Goal: Task Accomplishment & Management: Manage account settings

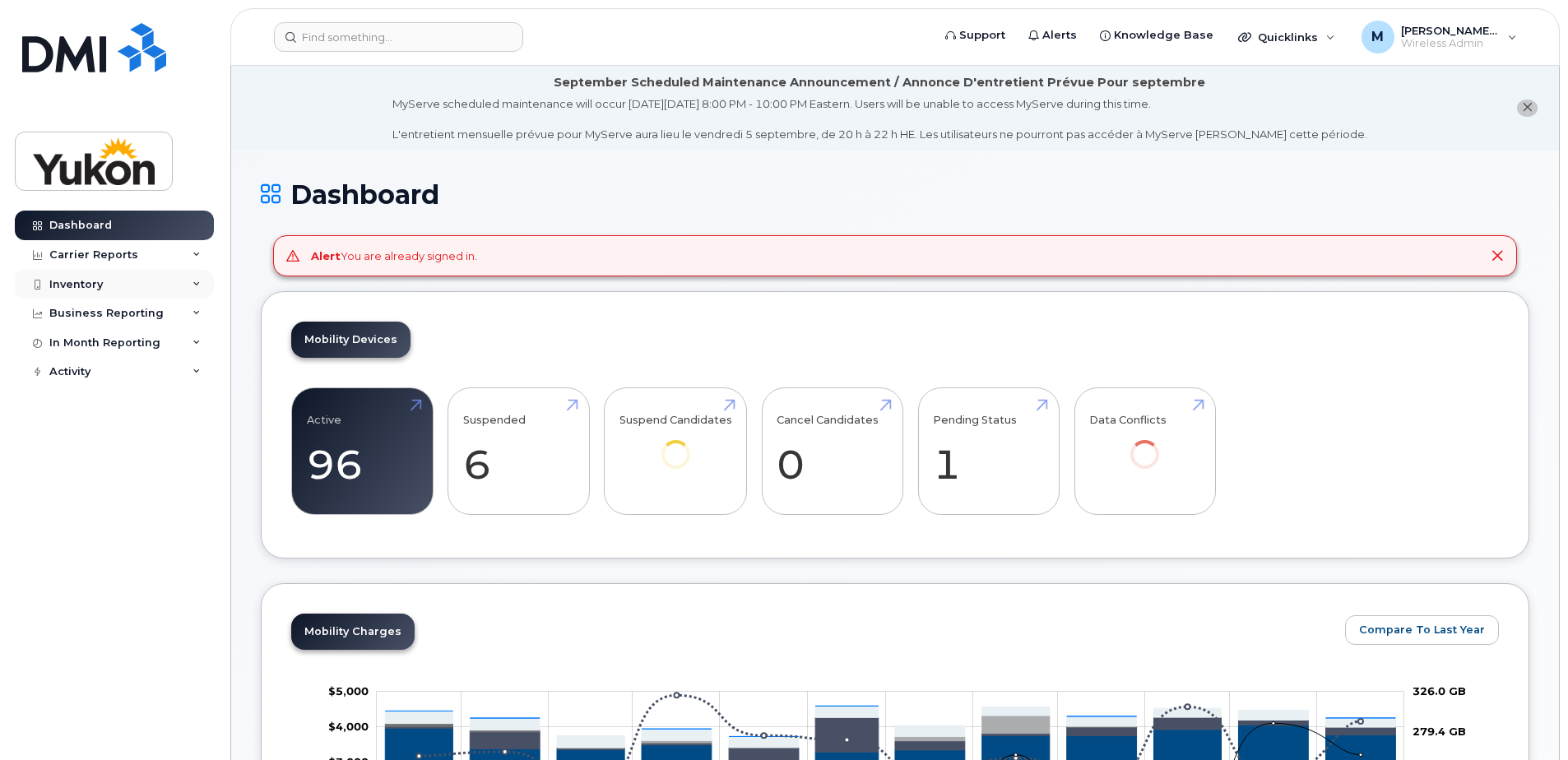
click at [89, 297] on div "Inventory" at bounding box center [114, 284] width 199 height 29
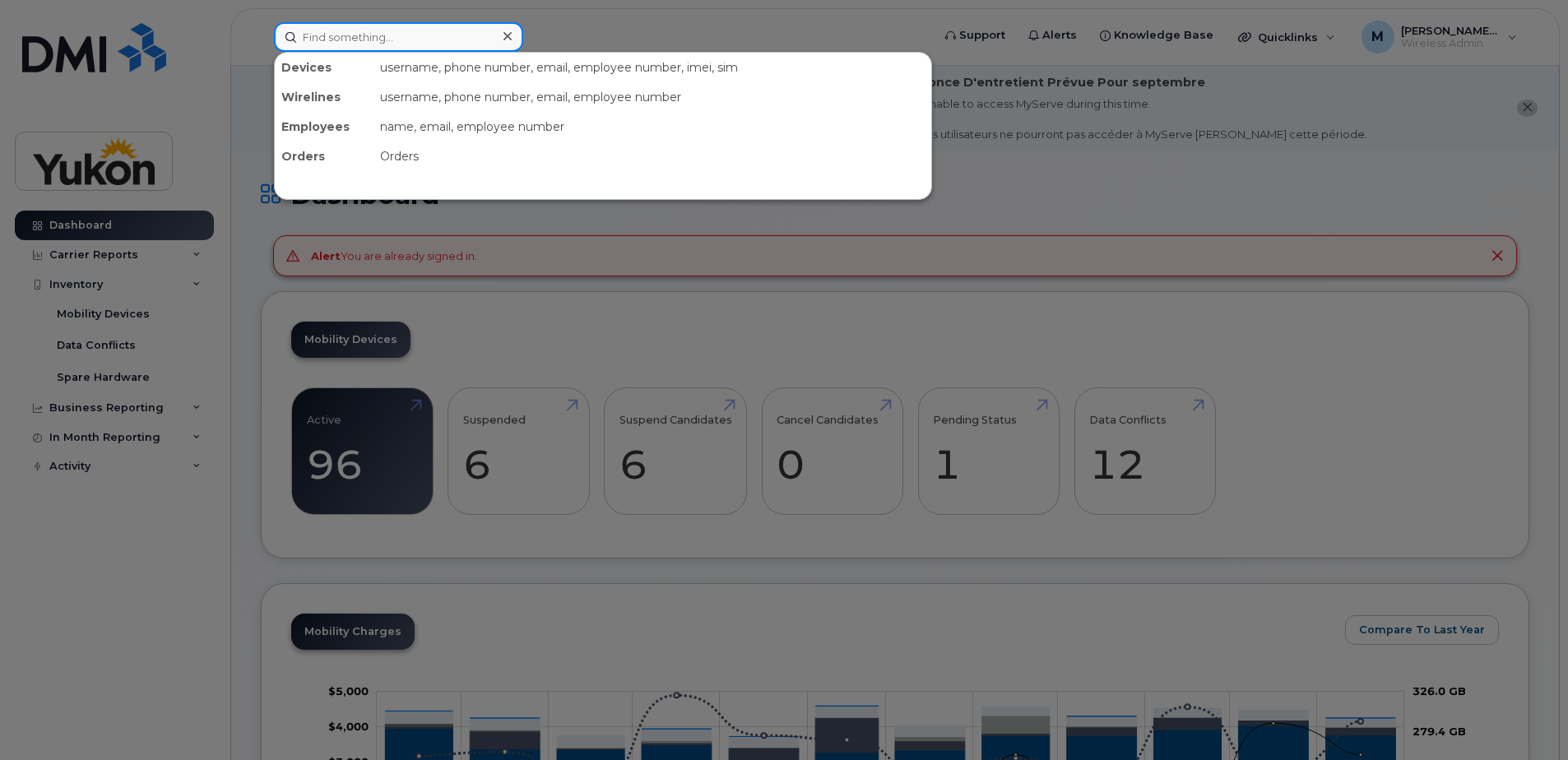
click at [414, 34] on input at bounding box center [399, 36] width 249 height 29
paste input "18673330320"
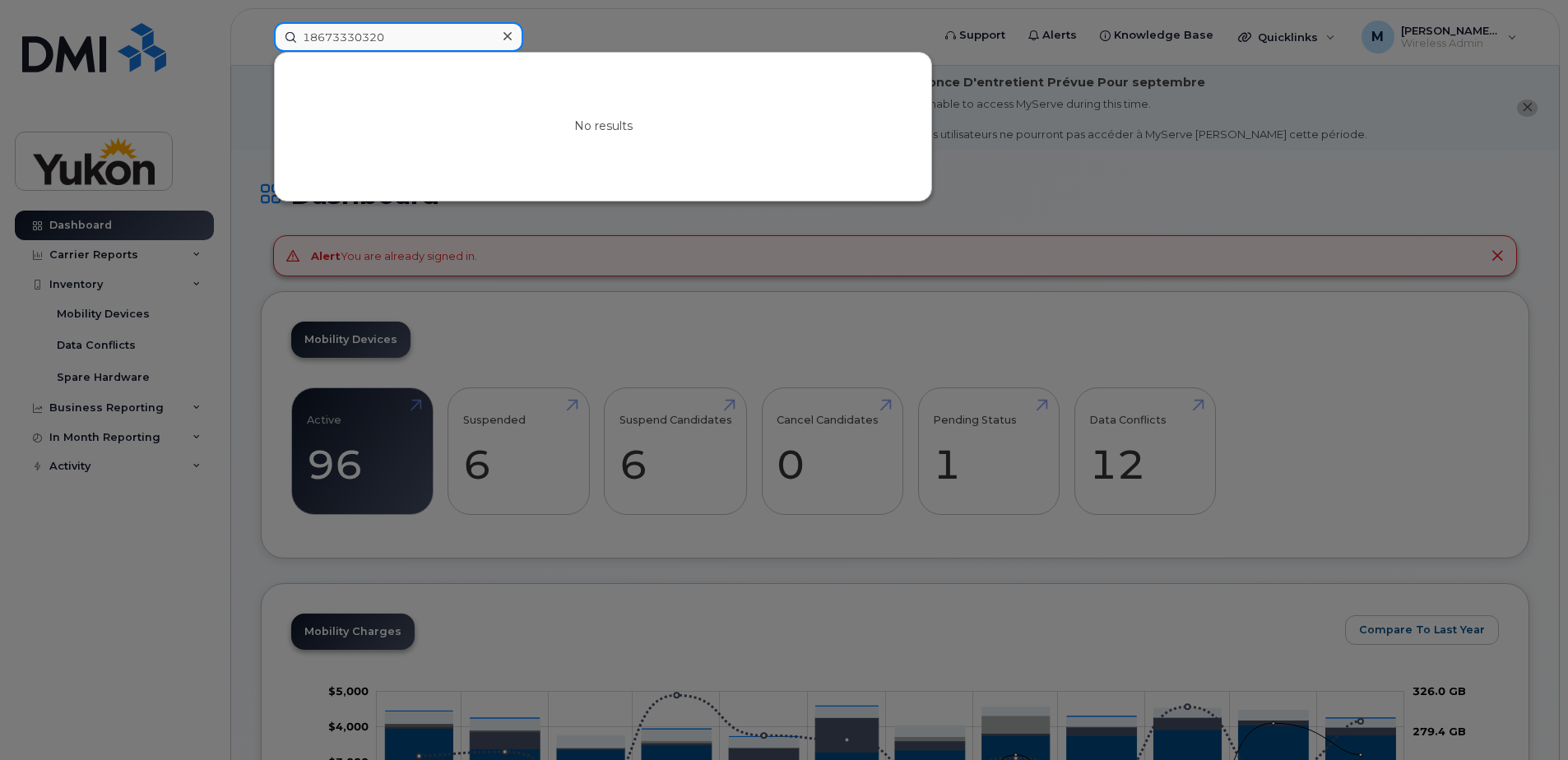
click at [305, 42] on input "18673330320" at bounding box center [399, 36] width 249 height 29
click at [309, 45] on input "18673330320" at bounding box center [399, 36] width 249 height 29
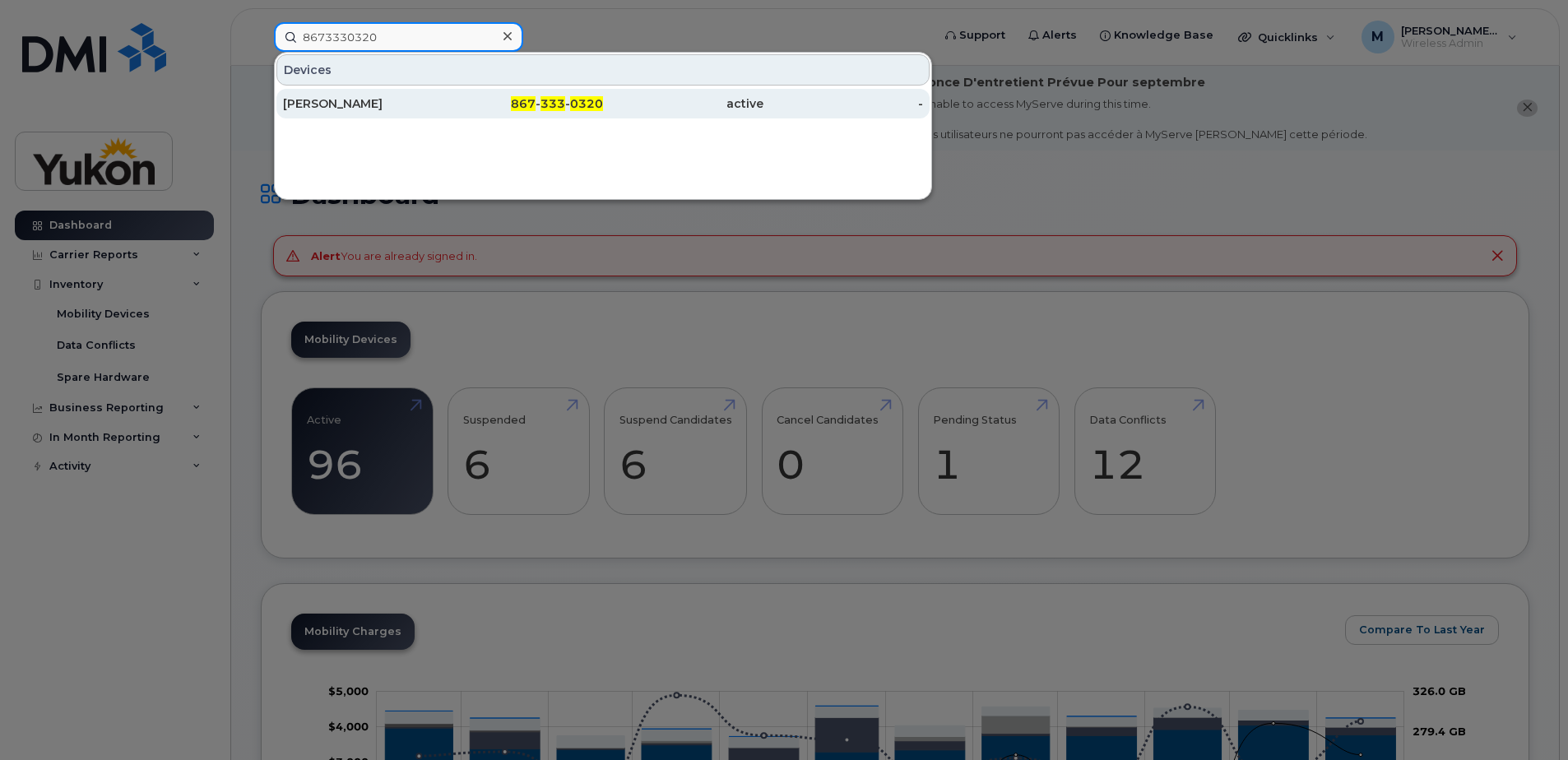
type input "8673330320"
click at [445, 94] on div "867 - 333 - 0320" at bounding box center [523, 103] width 161 height 29
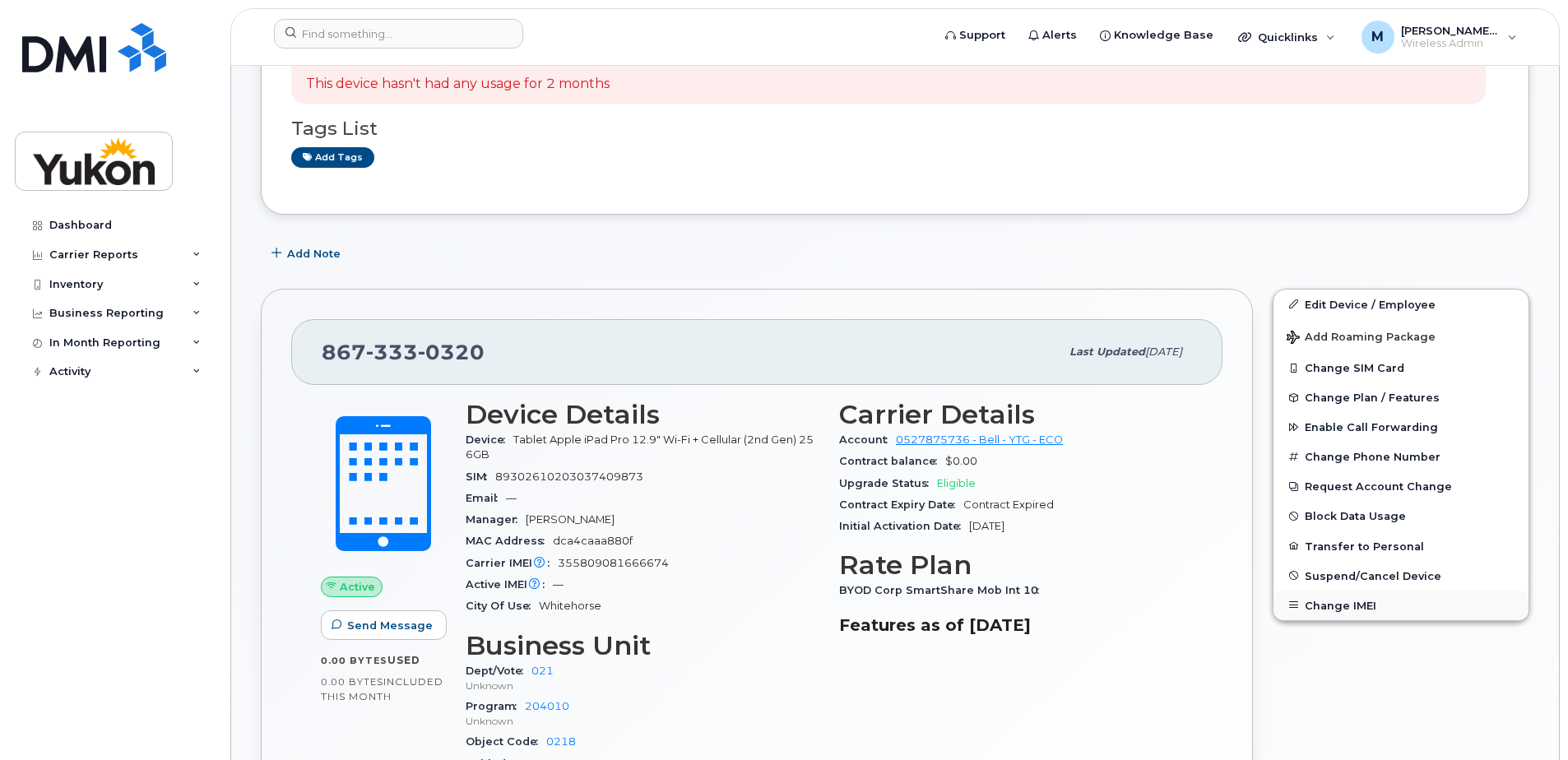
scroll to position [247, 0]
click at [1393, 580] on span "Suspend/Cancel Device" at bounding box center [1373, 573] width 136 height 13
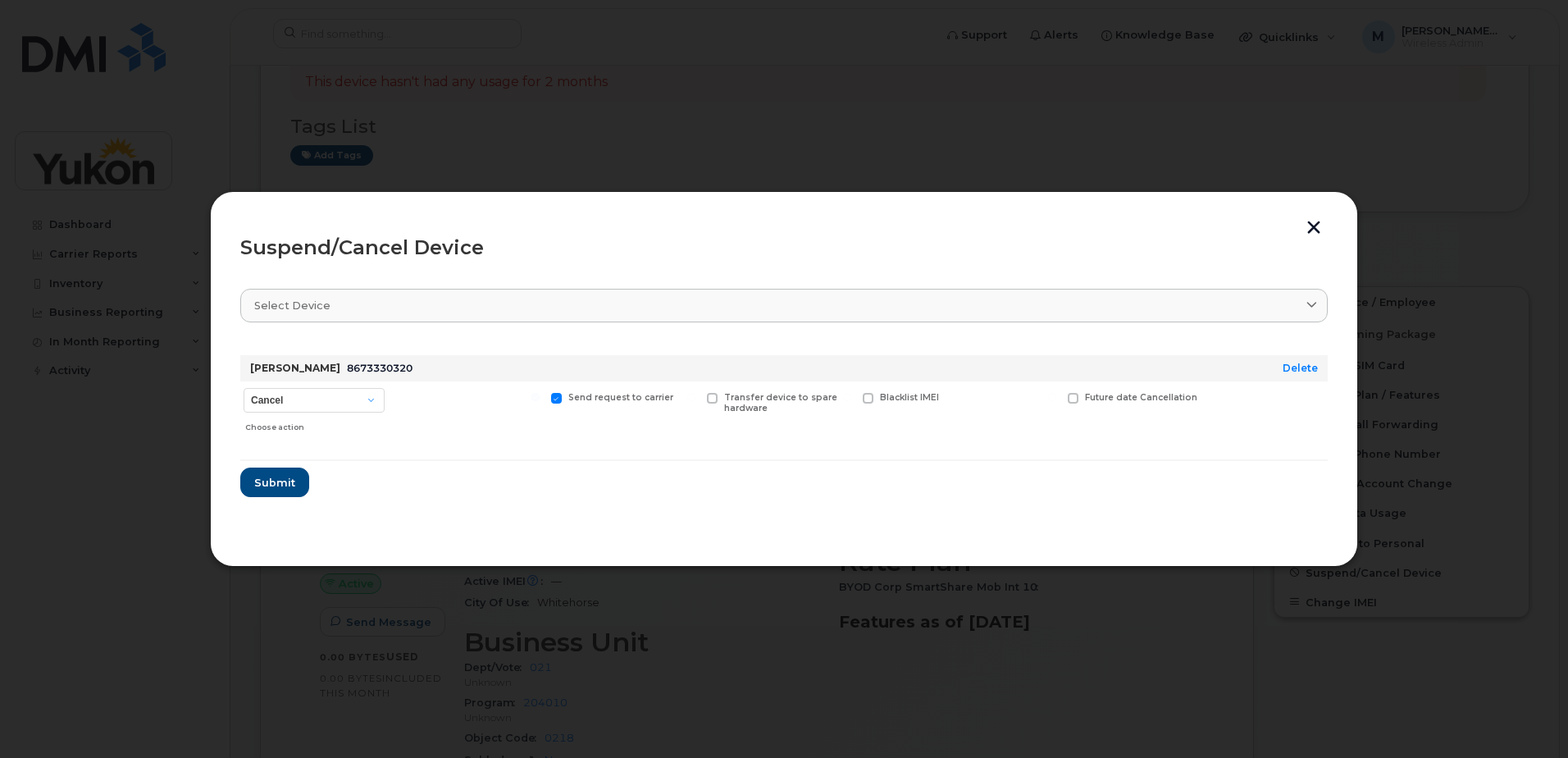
click at [1074, 403] on div "Future date Cancellation" at bounding box center [1134, 410] width 139 height 58
click at [1079, 397] on label "Future date Cancellation" at bounding box center [1132, 398] width 130 height 11
click at [1056, 397] on input "Future date Cancellation" at bounding box center [1053, 397] width 8 height 8
click at [1079, 397] on label "Future date Cancellation" at bounding box center [1132, 398] width 130 height 11
click at [1056, 397] on input "Future date Cancellation" at bounding box center [1053, 397] width 8 height 8
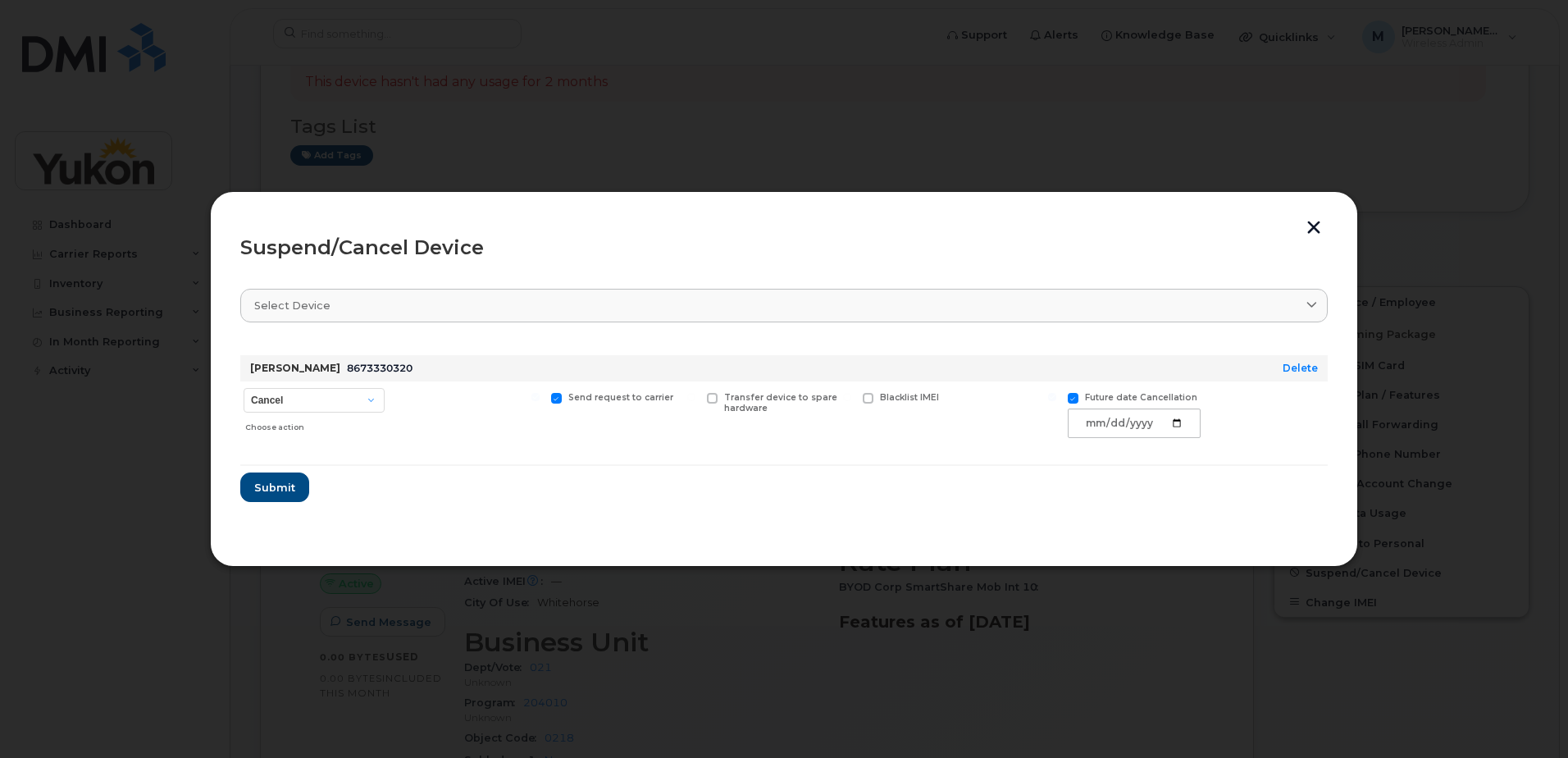
checkbox input "false"
click at [293, 486] on button "Submit" at bounding box center [274, 482] width 67 height 29
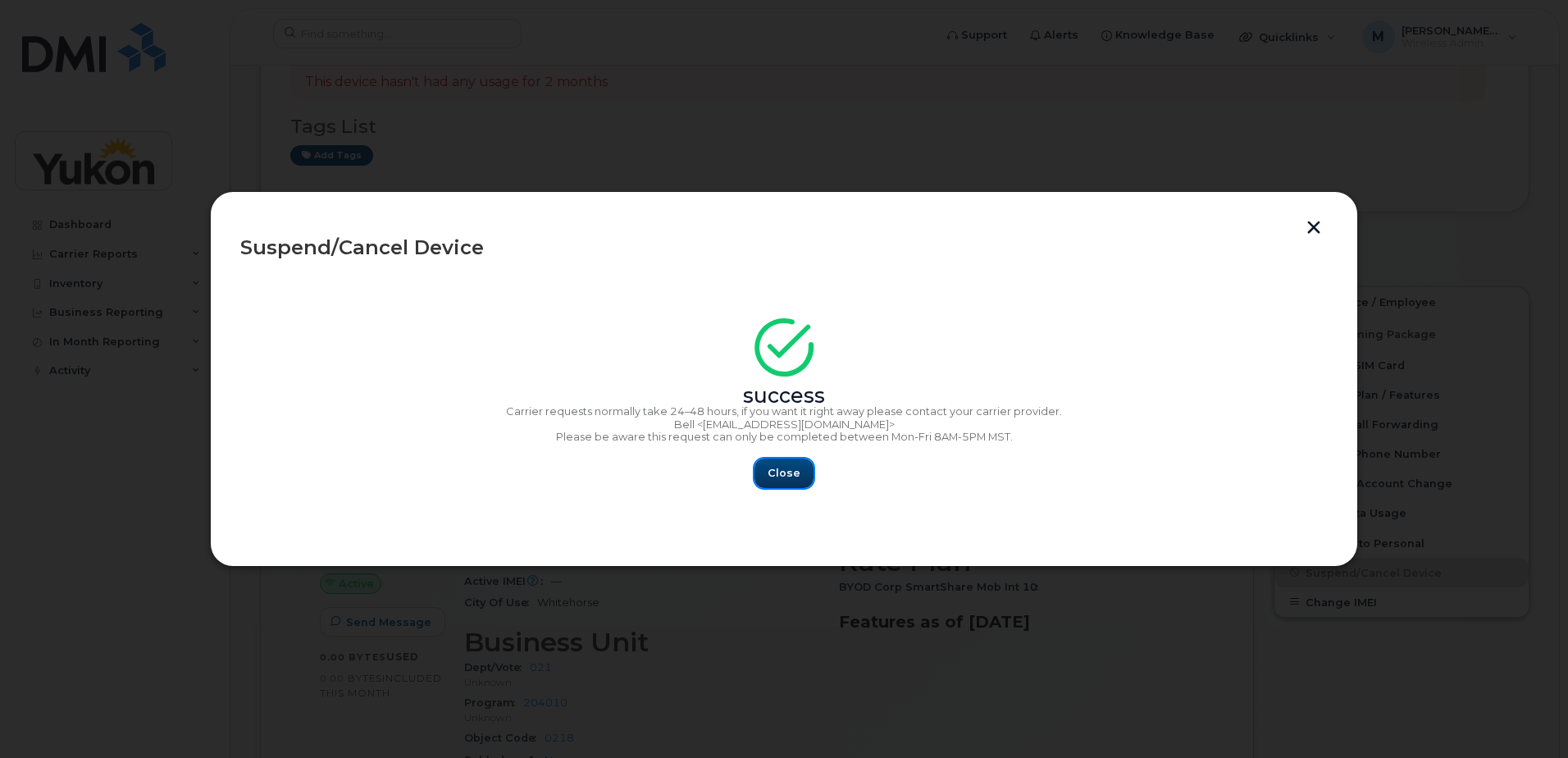
click at [792, 467] on span "Close" at bounding box center [784, 473] width 33 height 16
